Goal: Find specific page/section: Find specific page/section

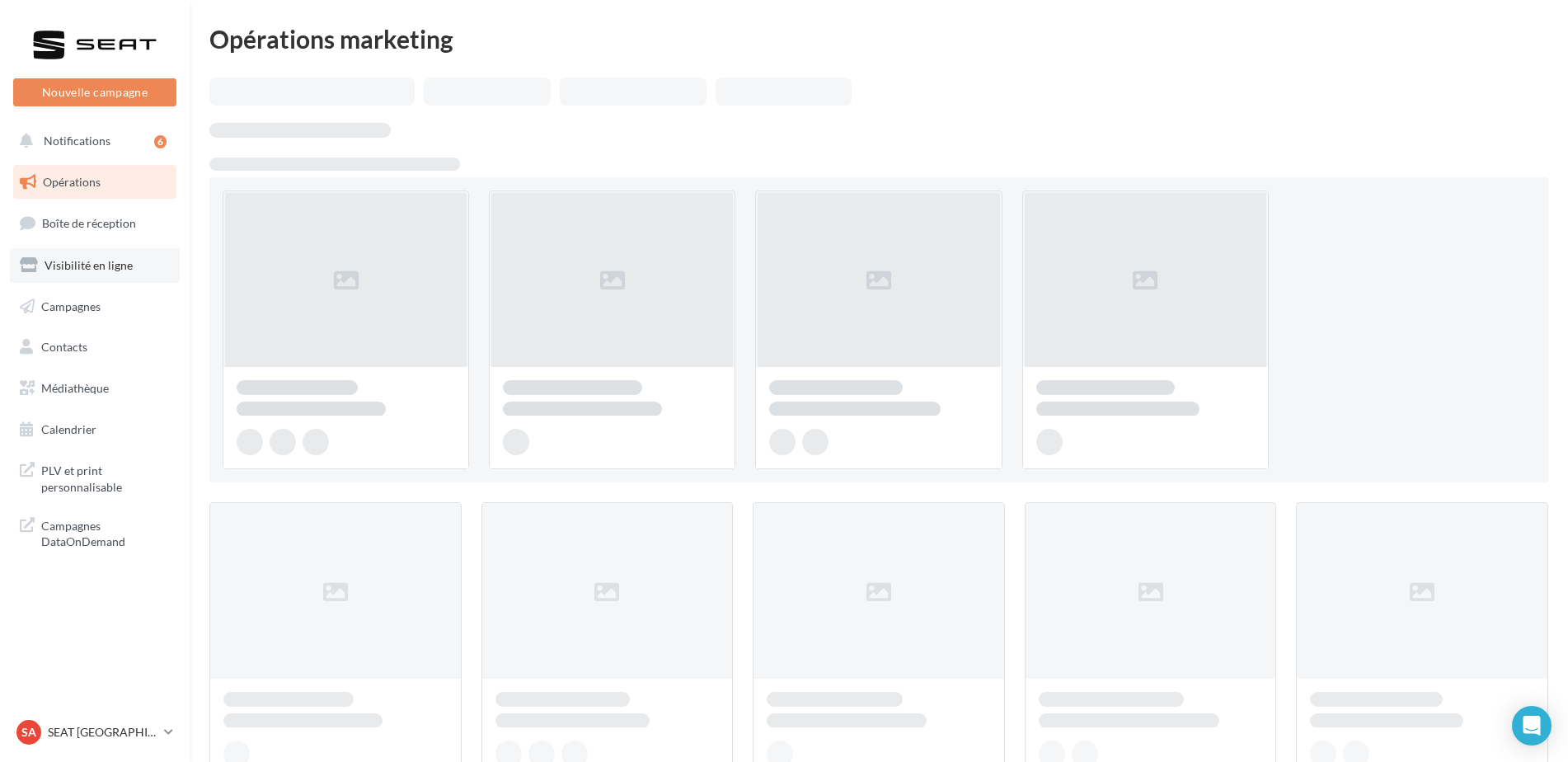
click at [97, 264] on span "Visibilité en ligne" at bounding box center [88, 265] width 88 height 14
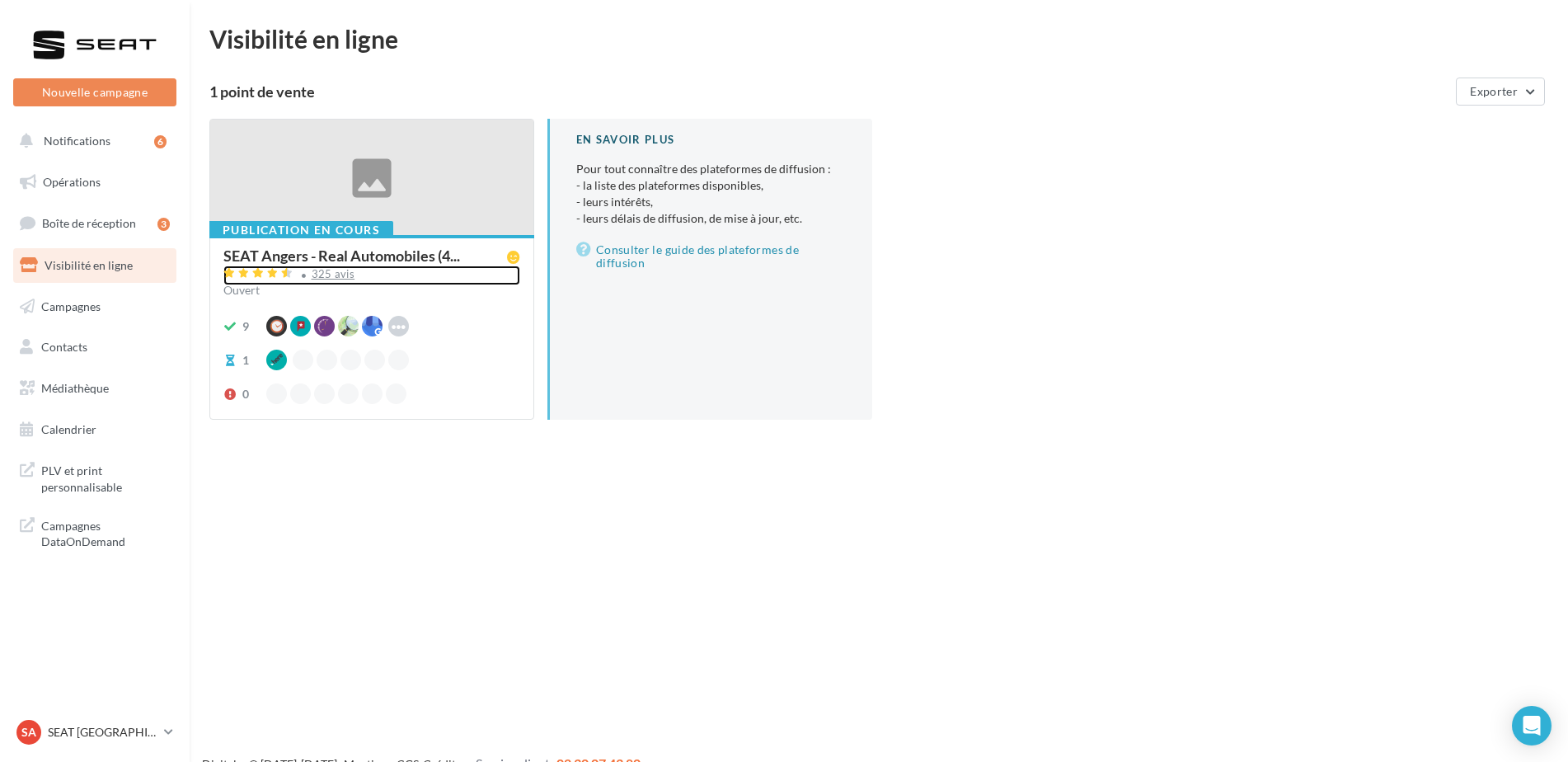
click at [320, 274] on div "325 avis" at bounding box center [333, 273] width 44 height 11
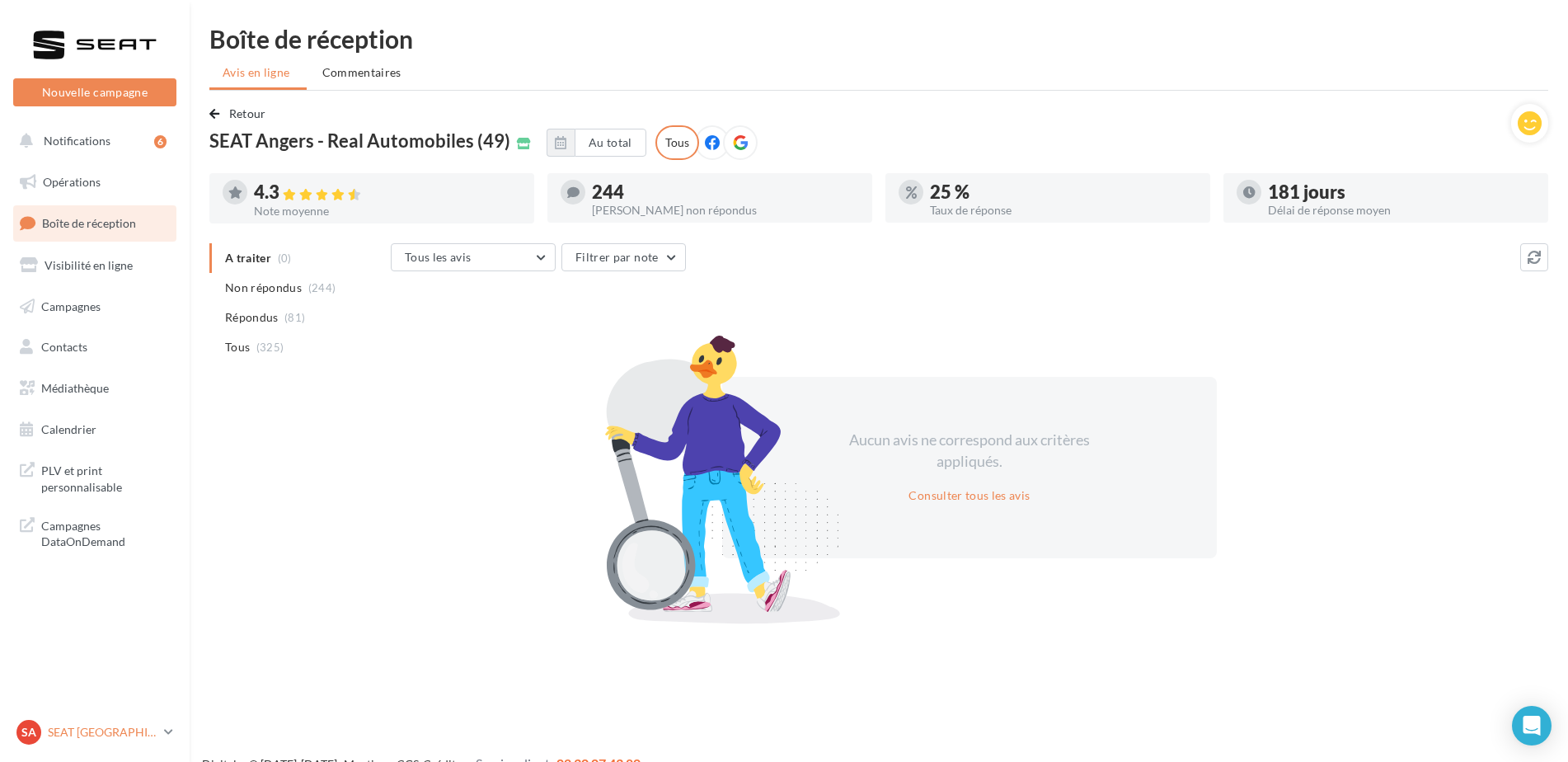
click at [81, 733] on p "SEAT [GEOGRAPHIC_DATA]" at bounding box center [103, 732] width 110 height 17
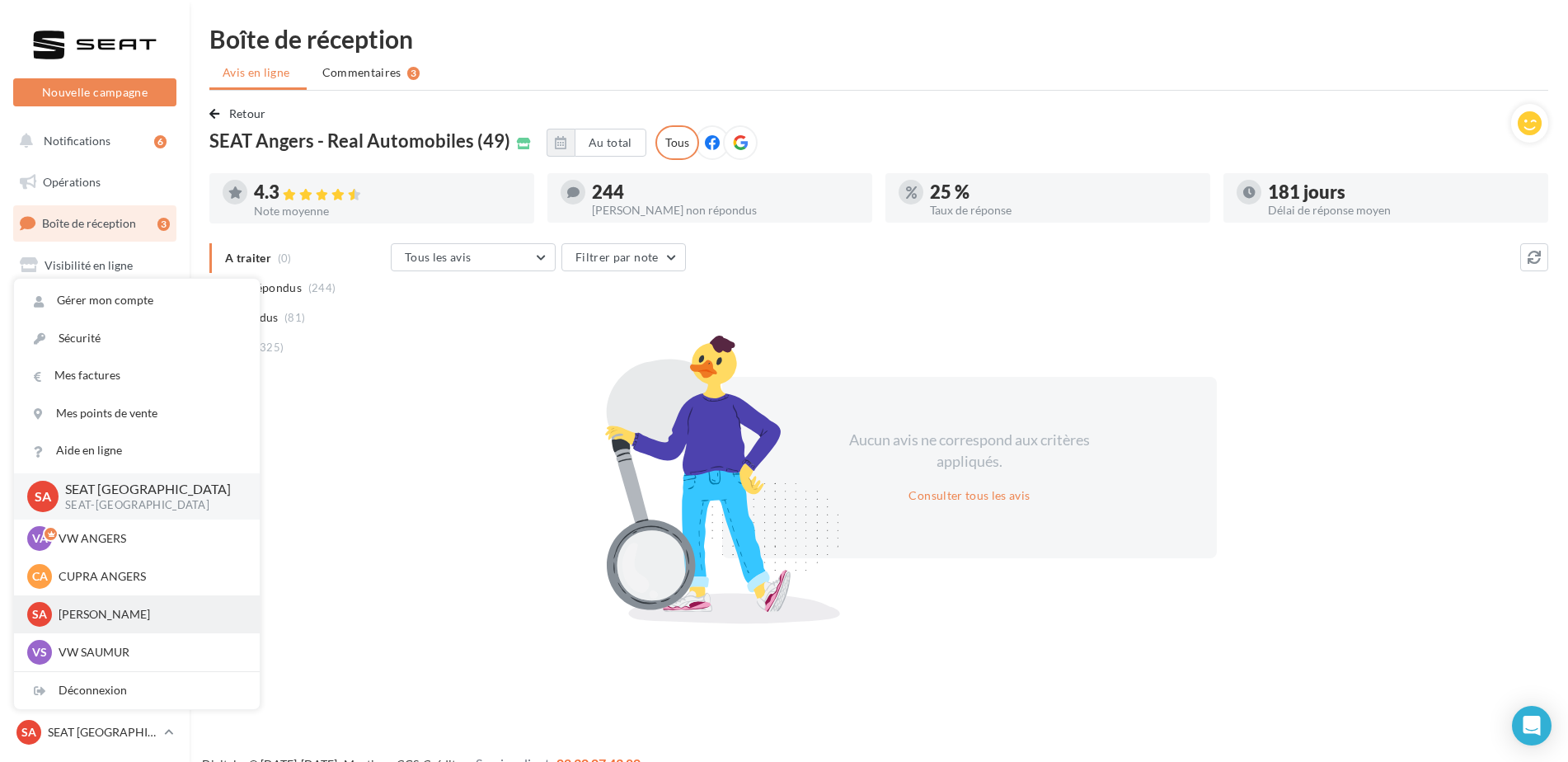
click at [82, 617] on p "[PERSON_NAME]" at bounding box center [149, 614] width 181 height 17
